Goal: Information Seeking & Learning: Find specific page/section

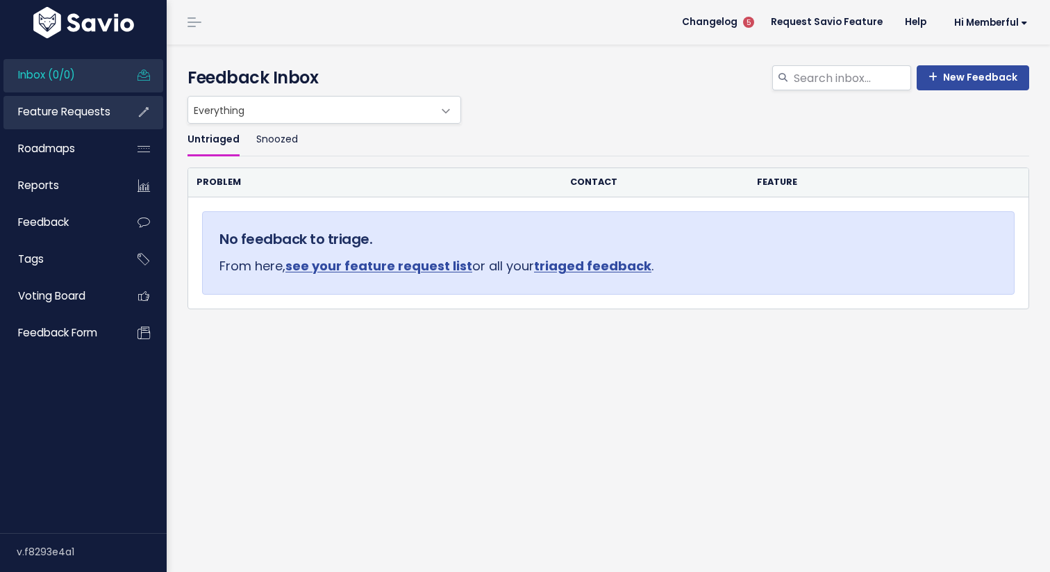
click at [104, 117] on span "Feature Requests" at bounding box center [64, 111] width 92 height 15
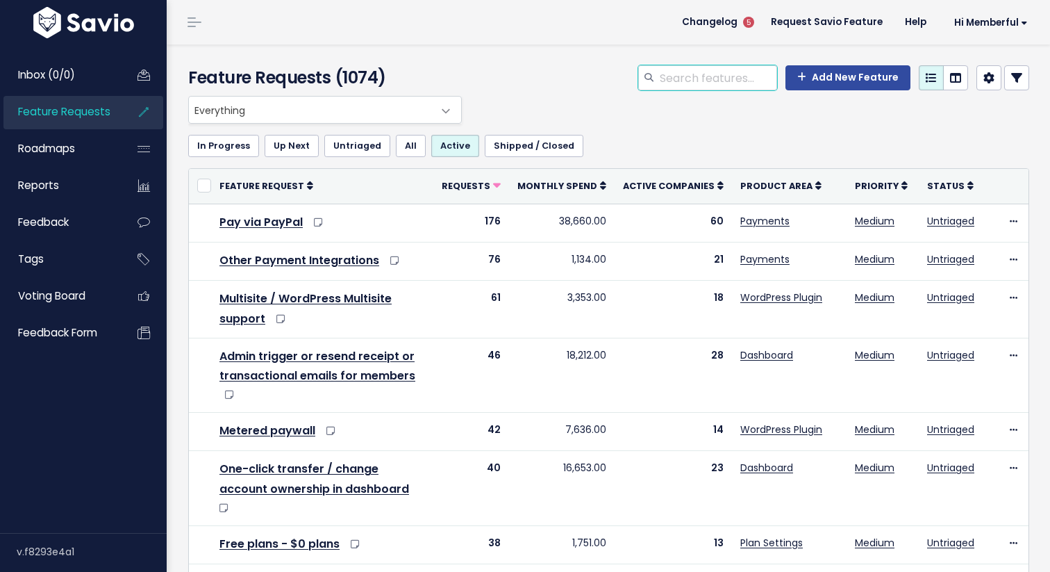
click at [703, 73] on input "search" at bounding box center [717, 77] width 119 height 25
type input "plan. group"
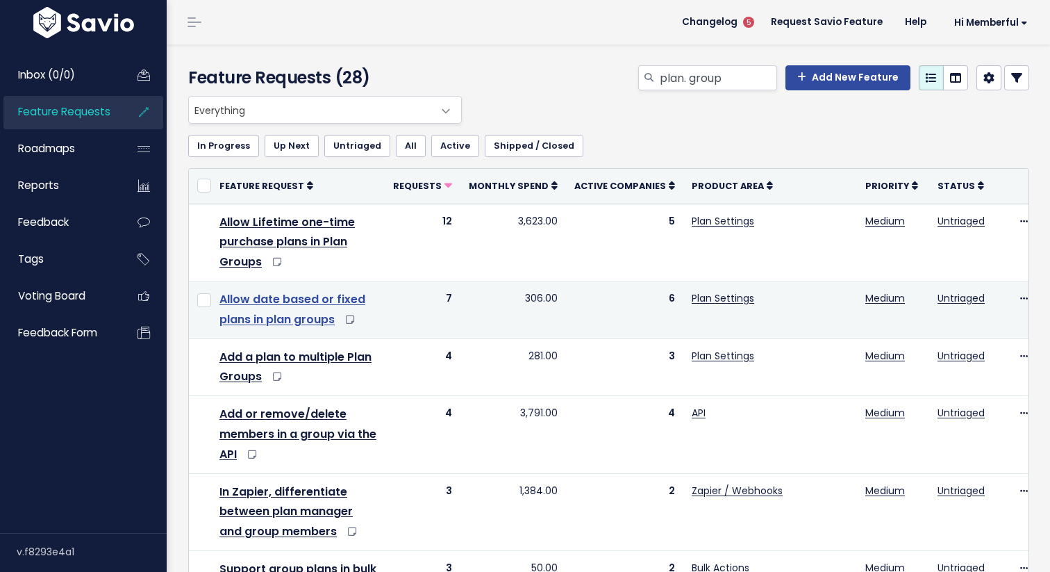
click at [304, 304] on link "Allow date based or fixed plans in plan groups" at bounding box center [292, 309] width 146 height 36
